Goal: Task Accomplishment & Management: Manage account settings

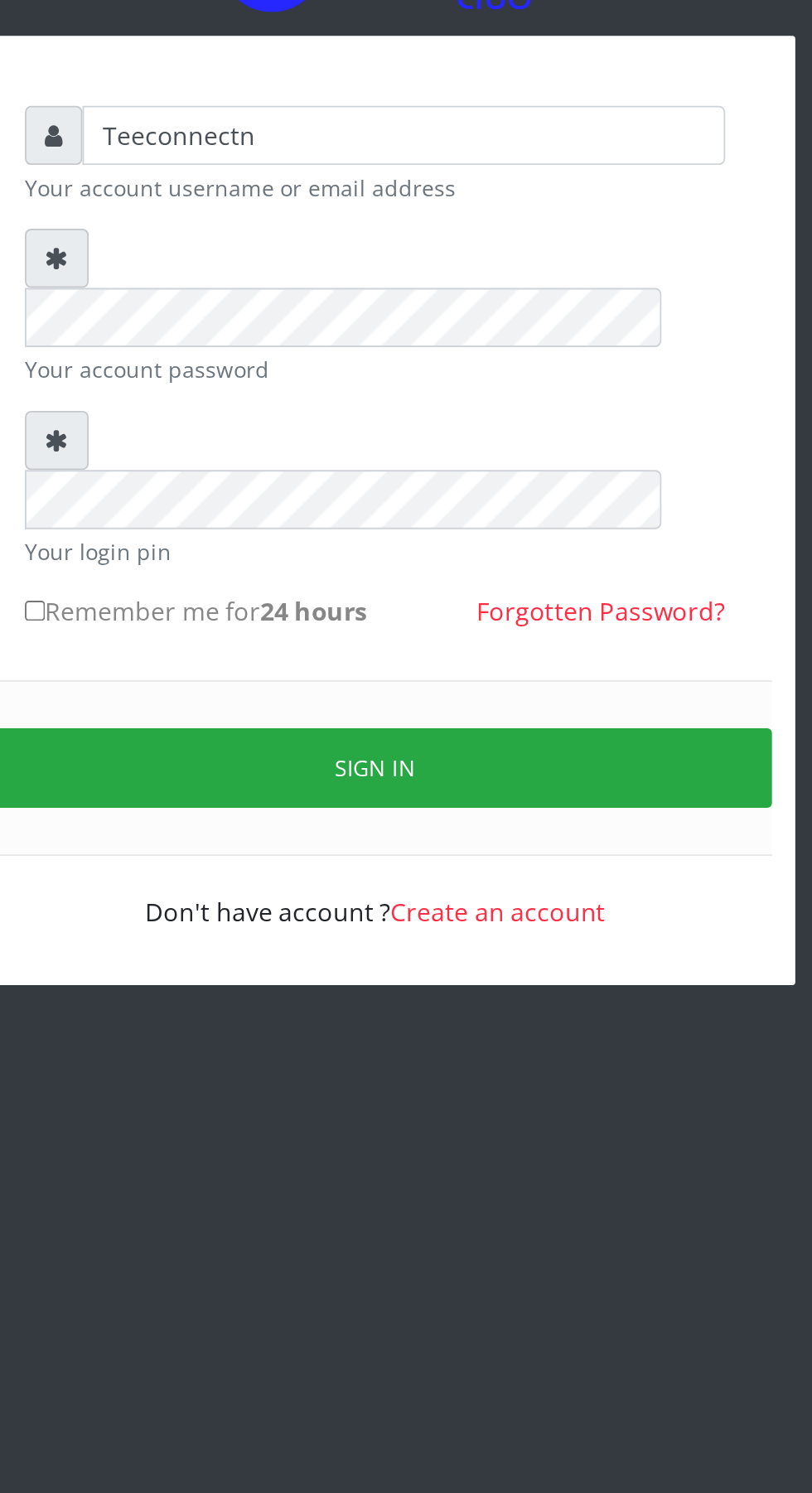
click at [562, 557] on button "Sign in" at bounding box center [406, 578] width 422 height 42
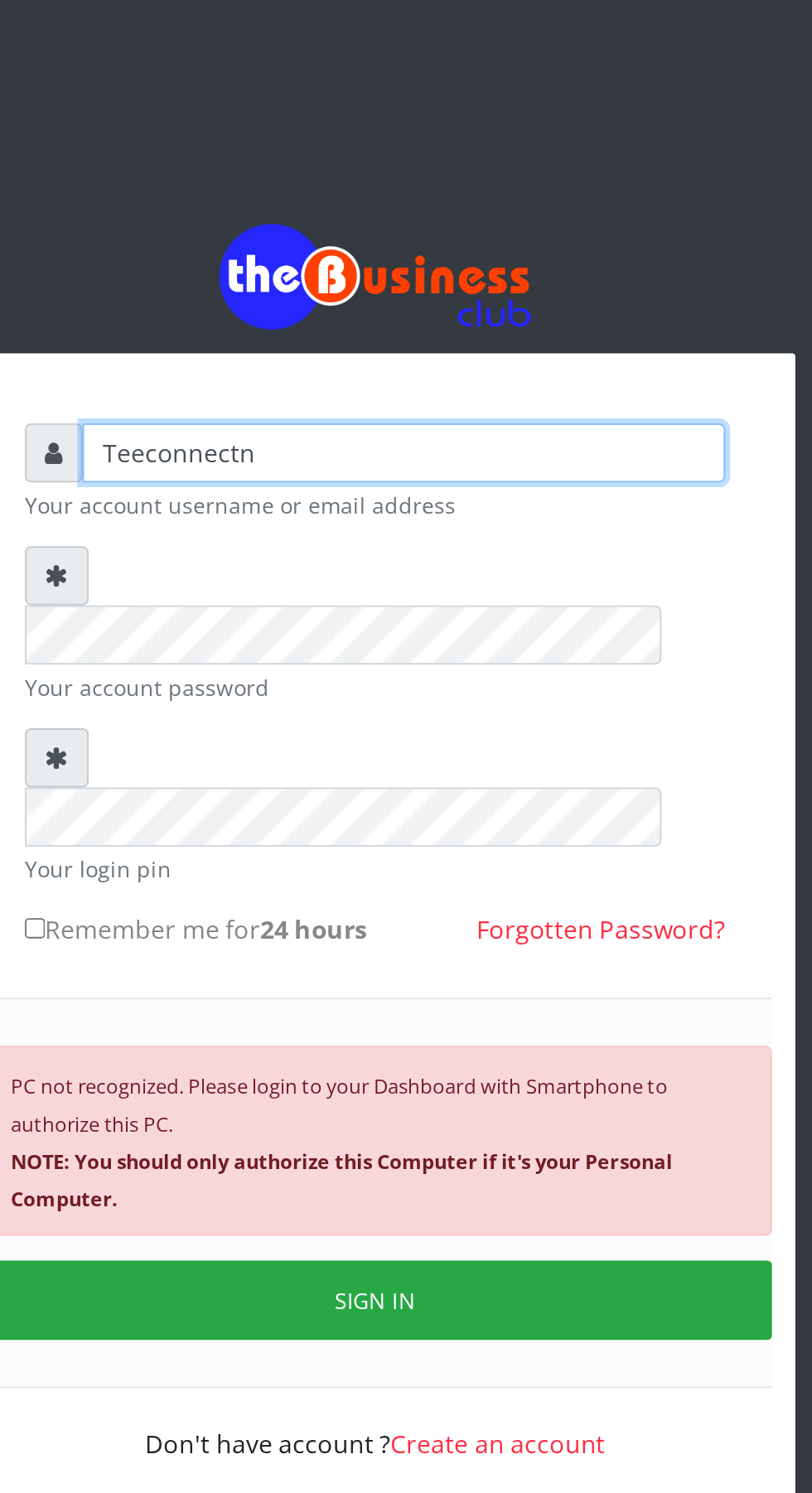
click at [457, 251] on input "Teeconnectn" at bounding box center [421, 241] width 342 height 32
type input "T"
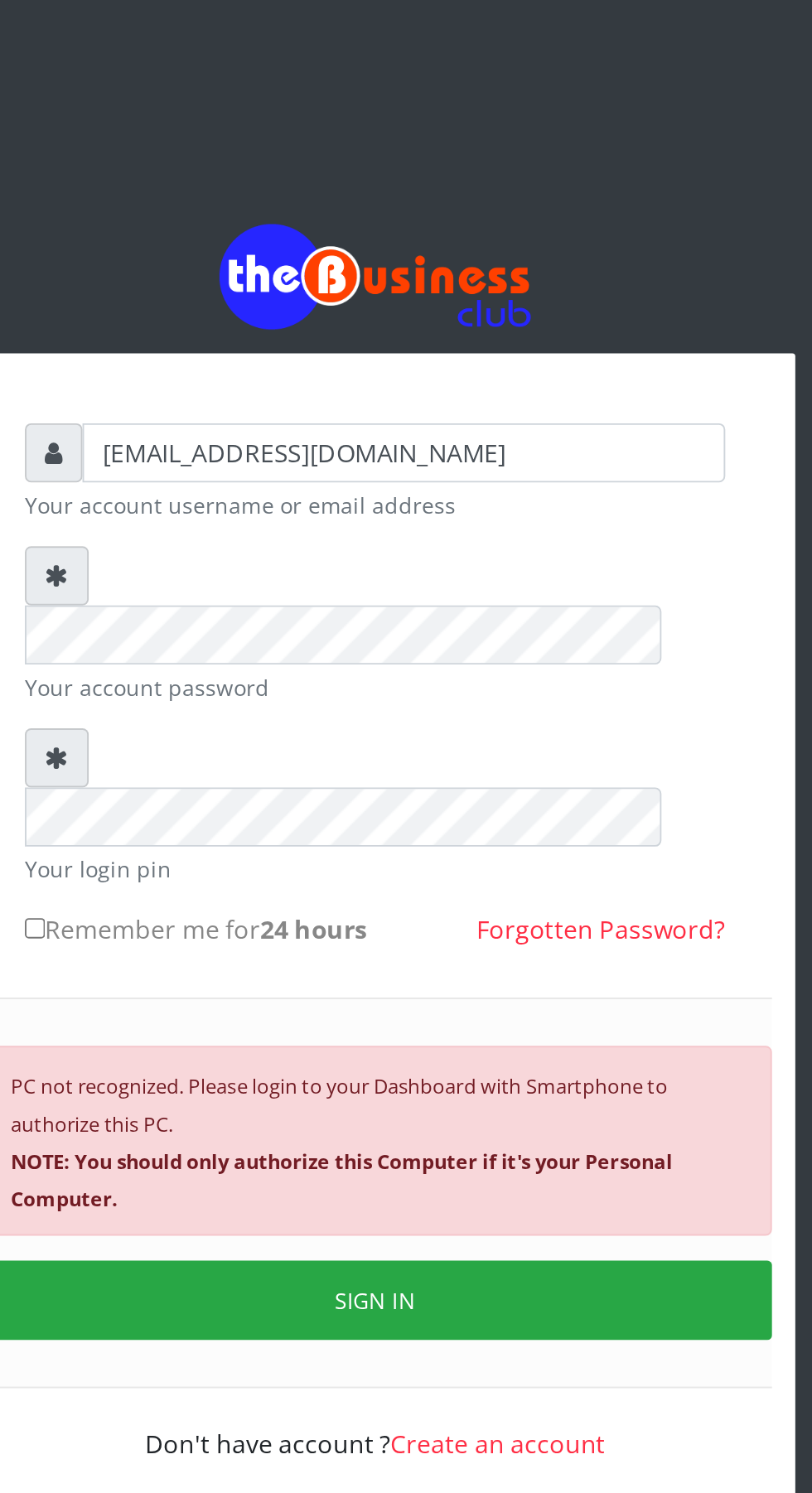
click at [514, 672] on button "SIGN IN" at bounding box center [406, 692] width 422 height 42
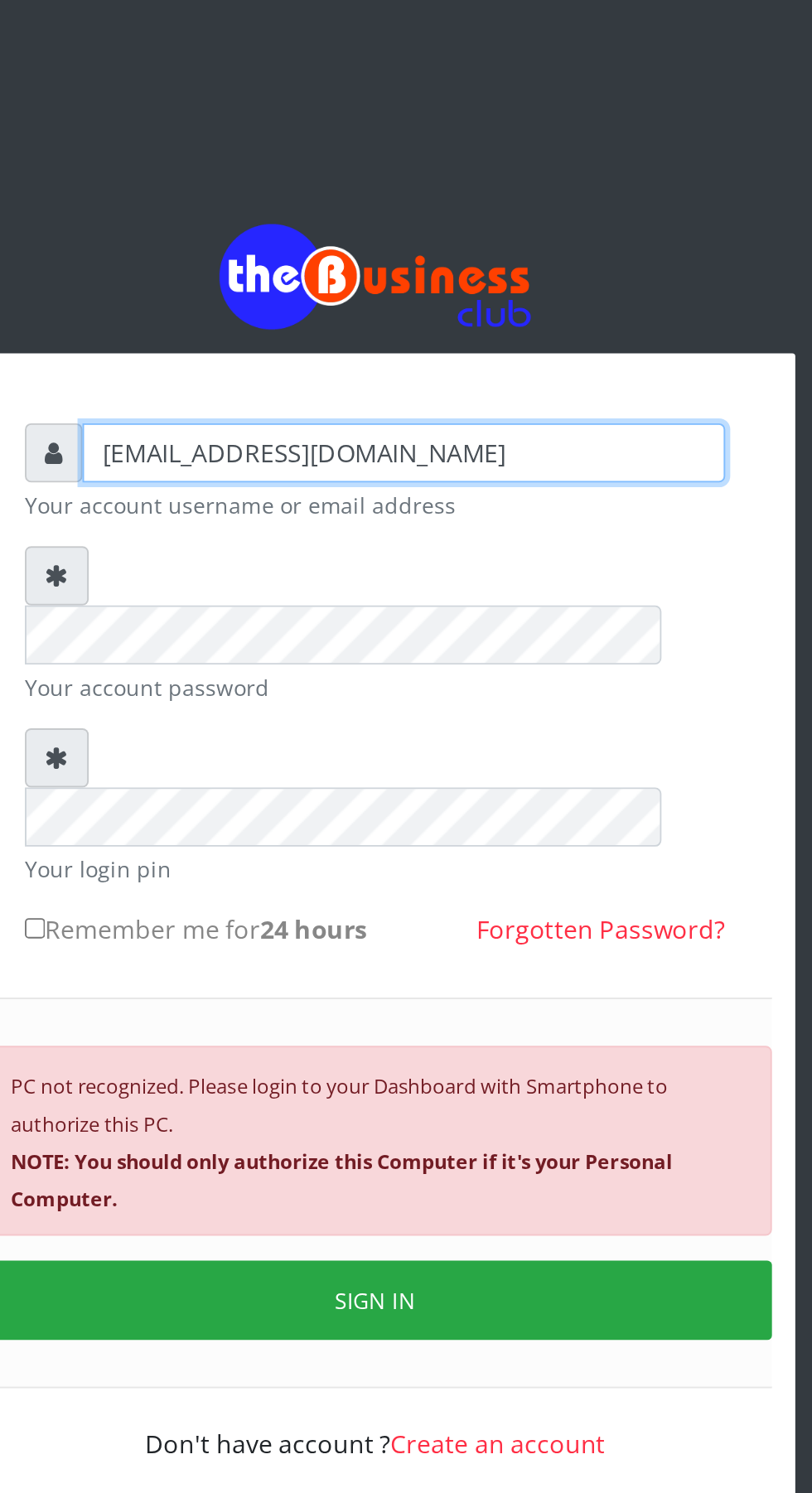
click at [503, 253] on input "[EMAIL_ADDRESS][DOMAIN_NAME]" at bounding box center [421, 241] width 342 height 32
type input "a"
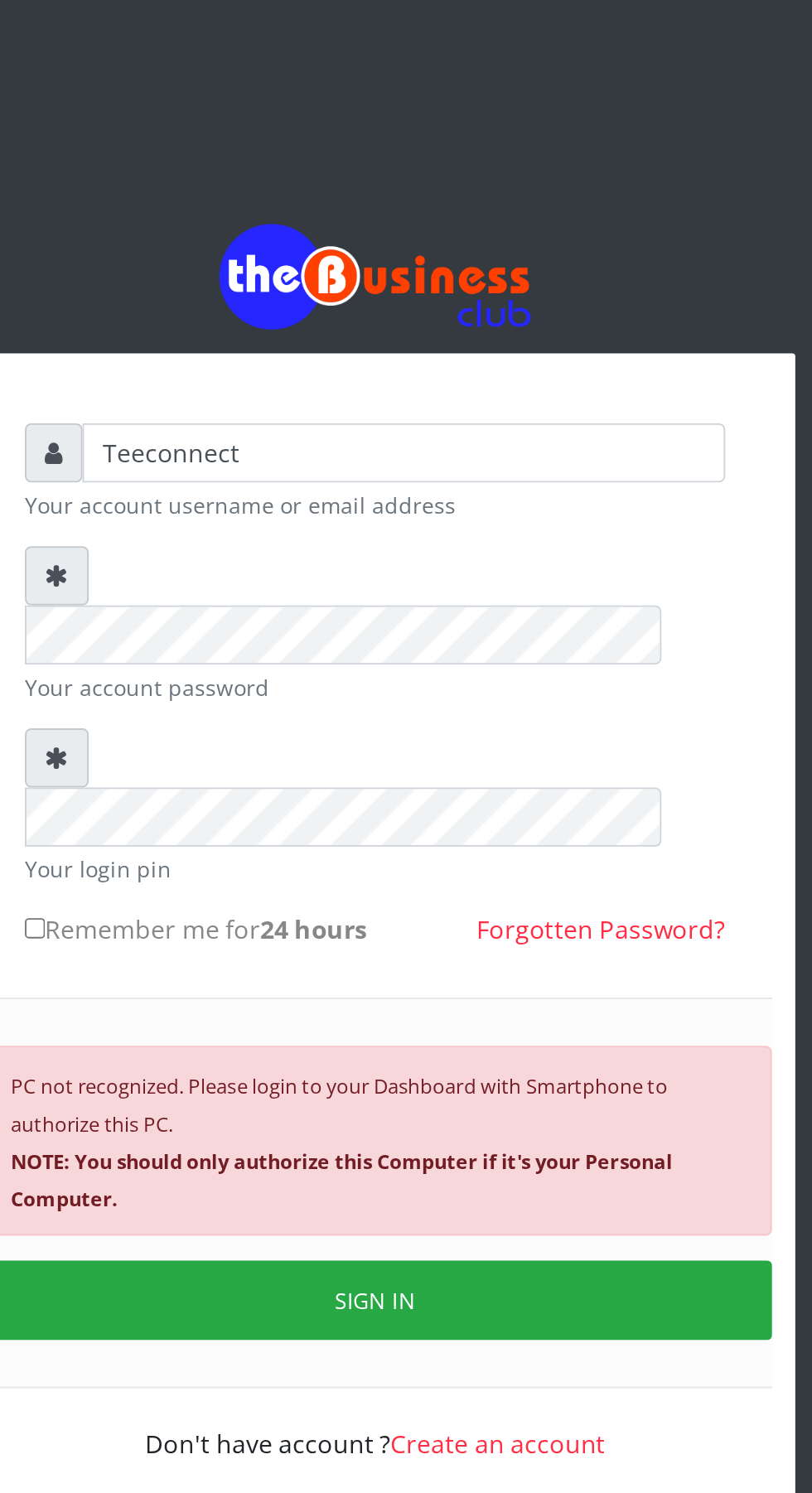
click at [536, 672] on button "SIGN IN" at bounding box center [406, 692] width 422 height 42
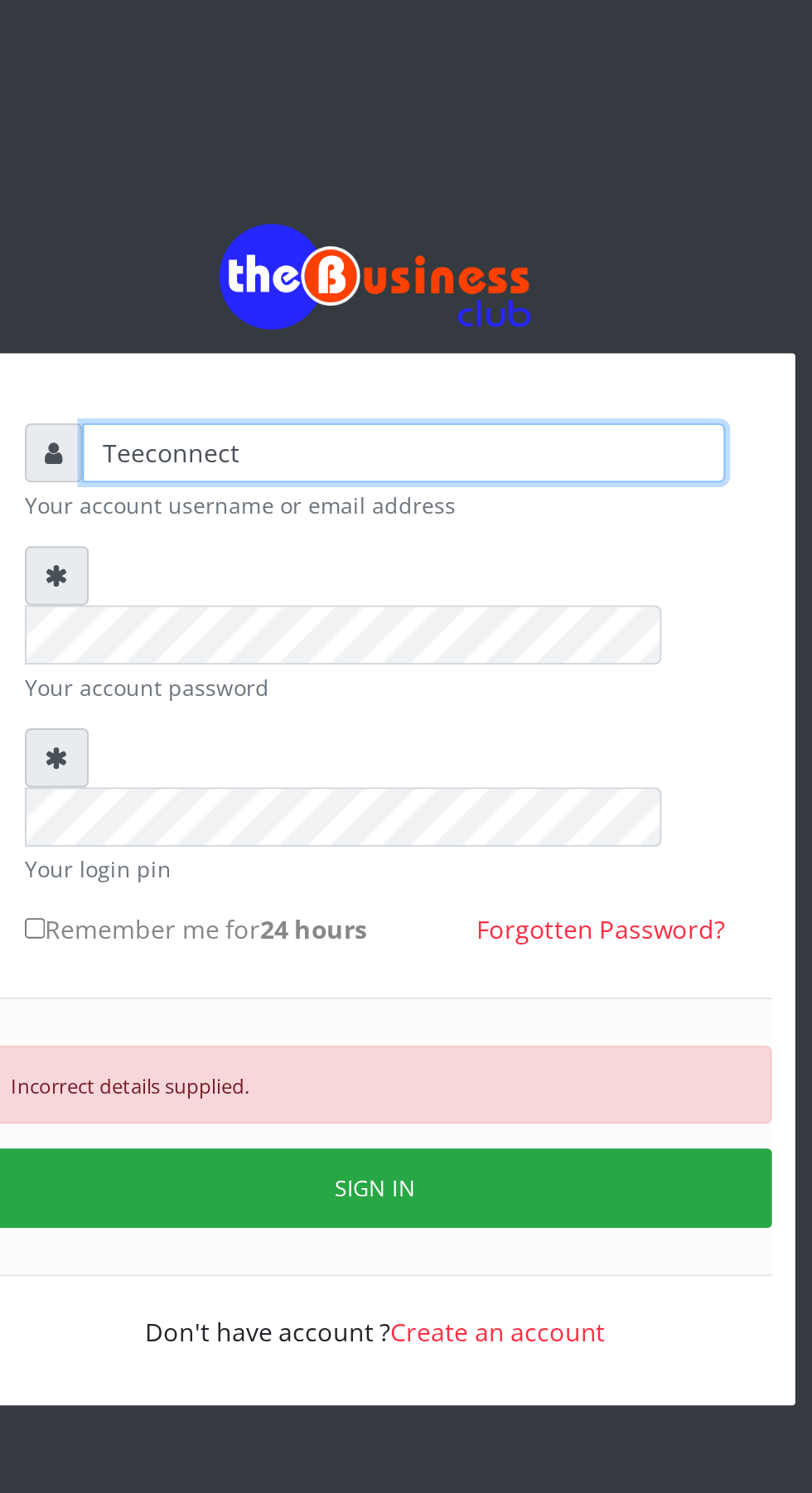
click at [449, 252] on input "Teeconnect" at bounding box center [421, 241] width 342 height 32
type input "T"
type input "Teeconnectn"
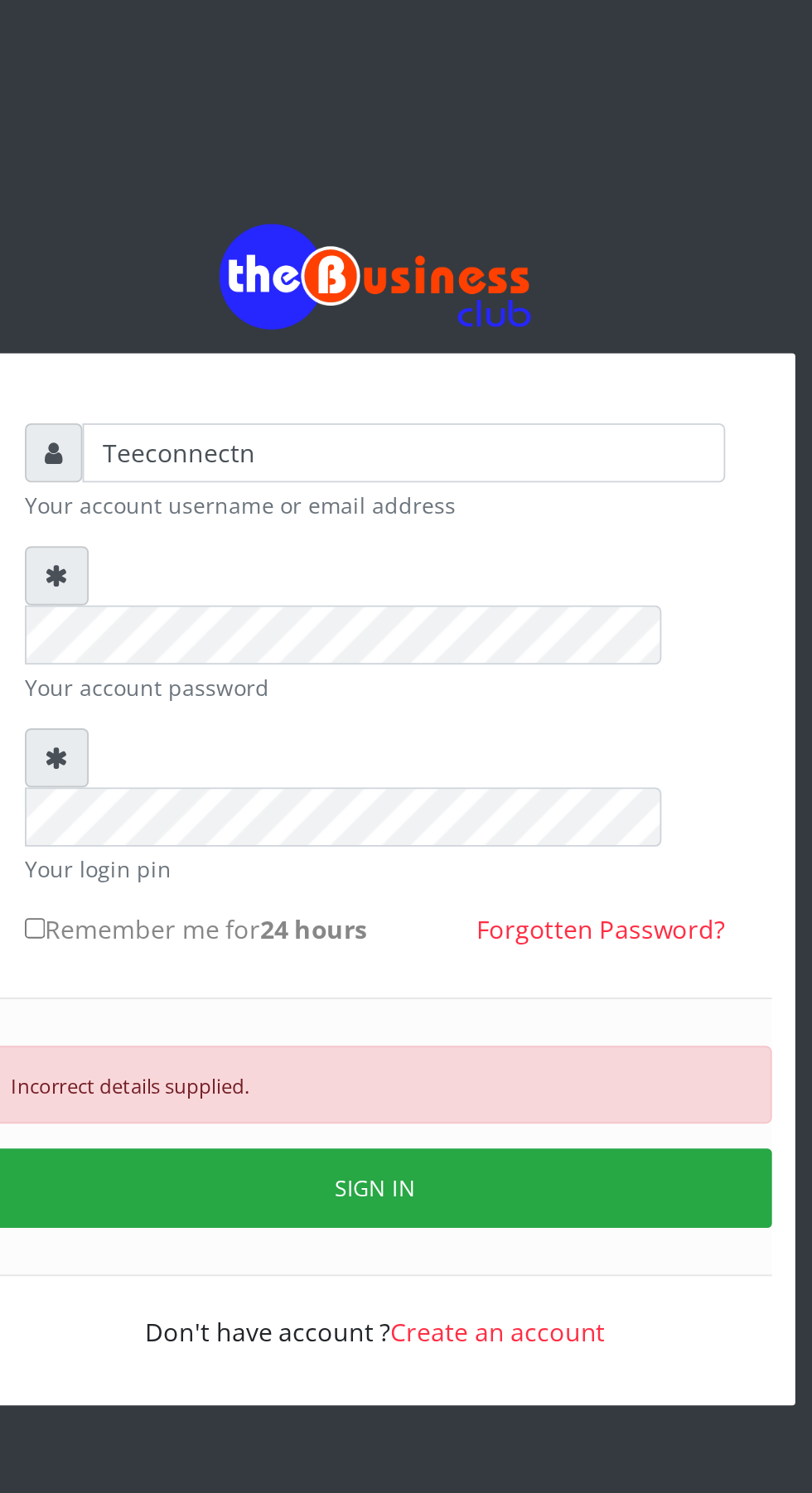
click at [507, 611] on button "SIGN IN" at bounding box center [406, 632] width 422 height 42
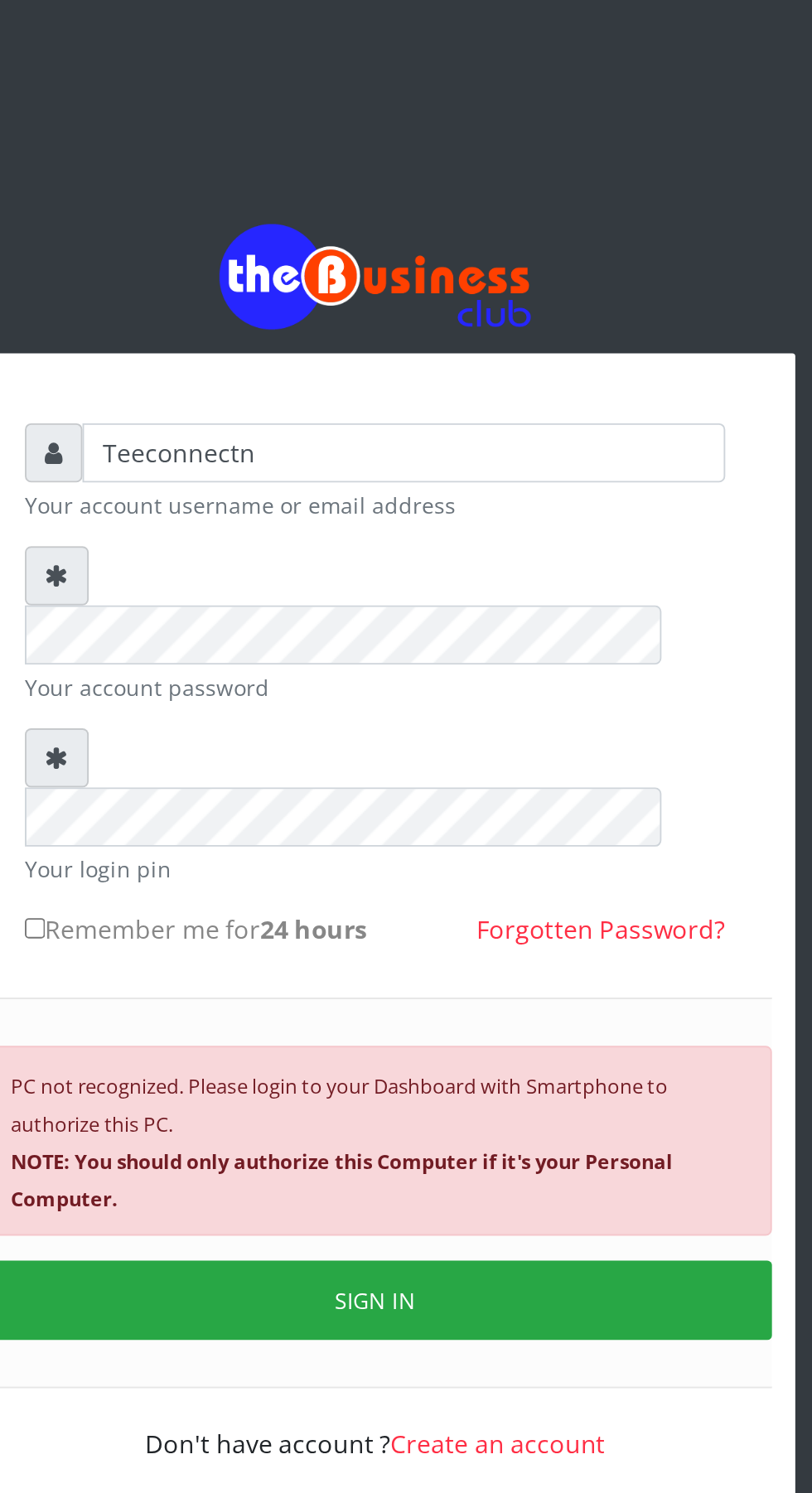
click at [543, 672] on button "SIGN IN" at bounding box center [406, 692] width 422 height 42
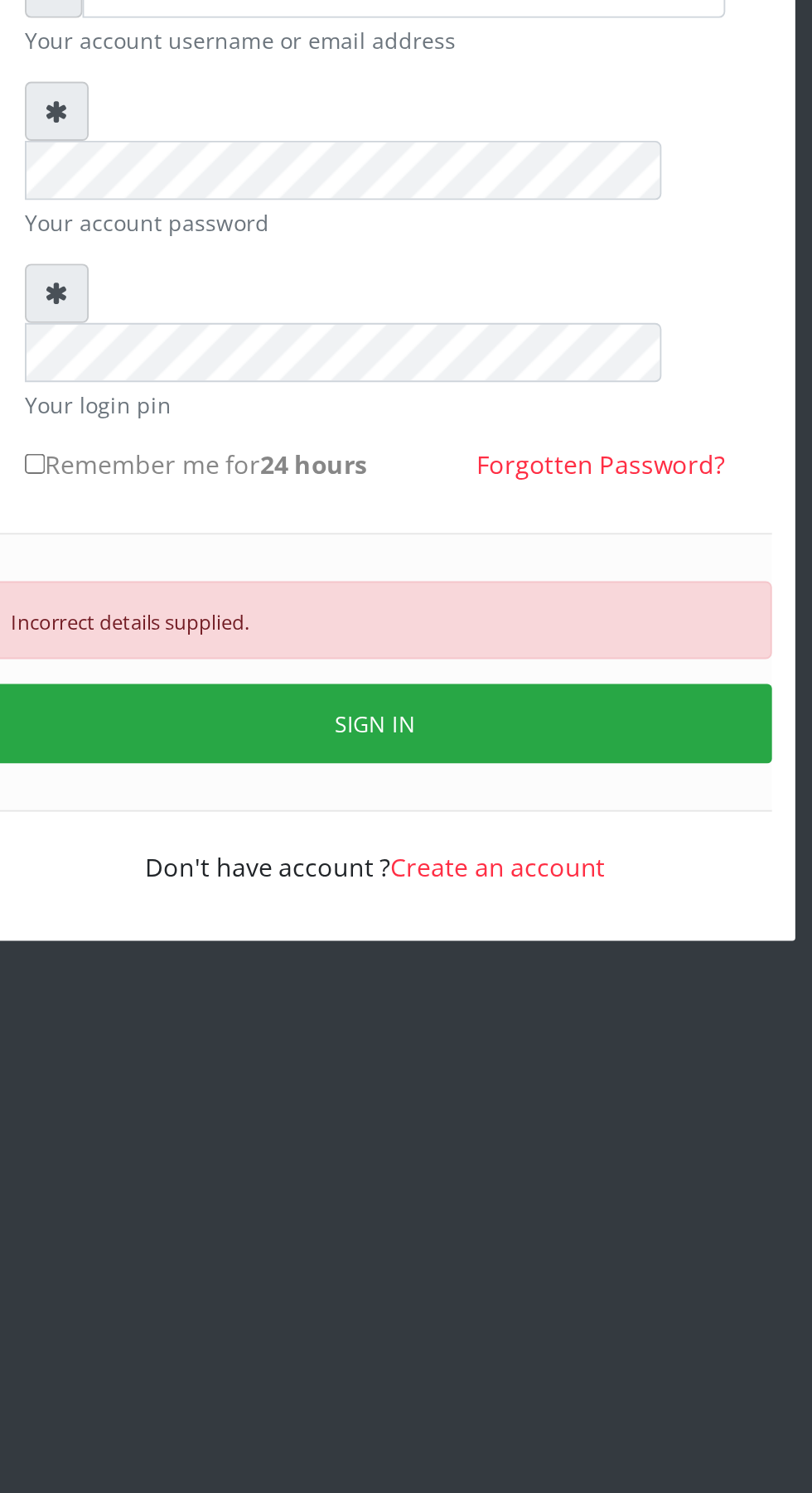
click at [543, 611] on button "SIGN IN" at bounding box center [406, 632] width 422 height 42
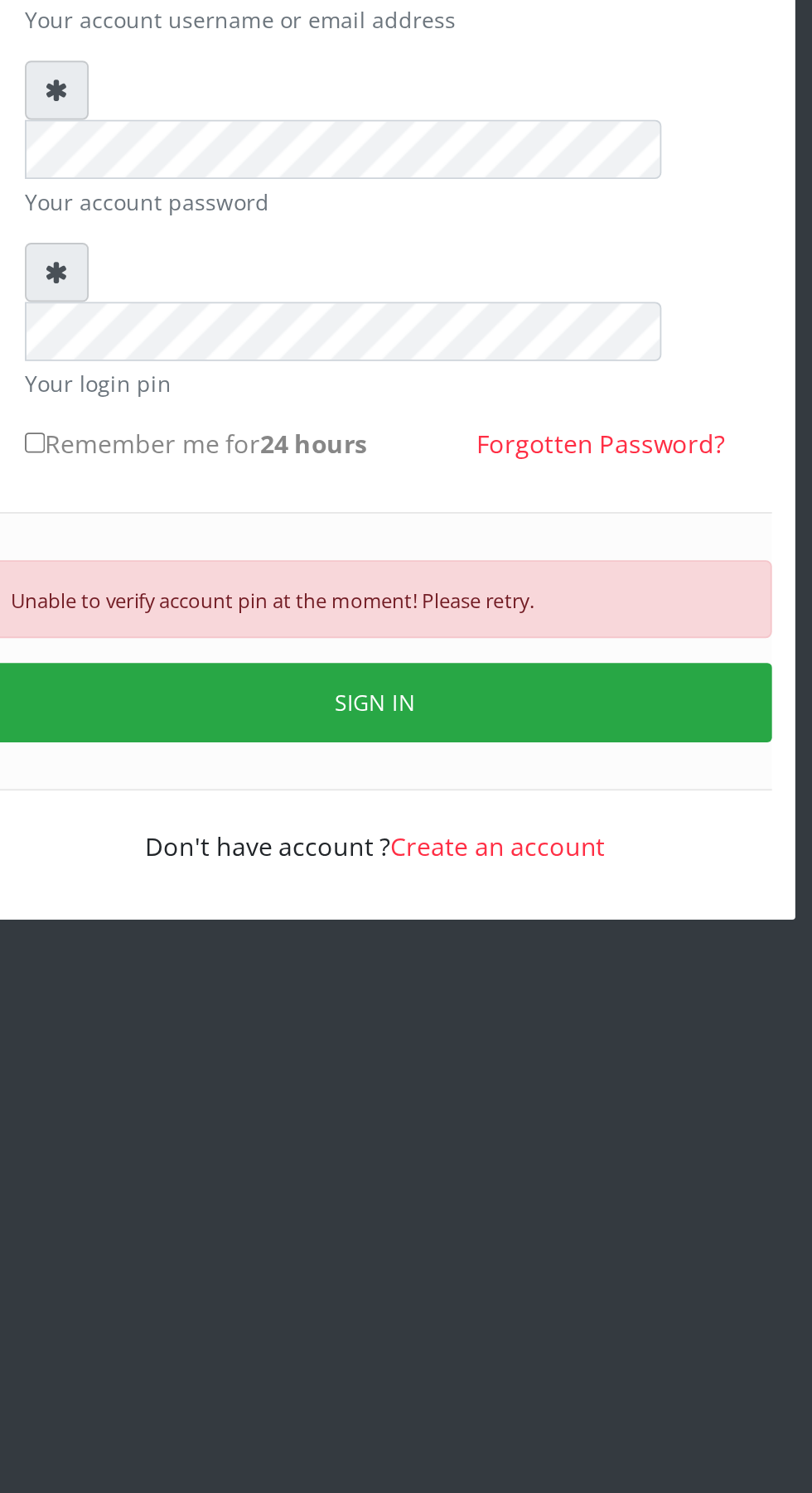
click at [556, 611] on button "SIGN IN" at bounding box center [406, 632] width 422 height 42
click at [565, 611] on button "SIGN IN" at bounding box center [406, 632] width 422 height 42
